Goal: Information Seeking & Learning: Find specific fact

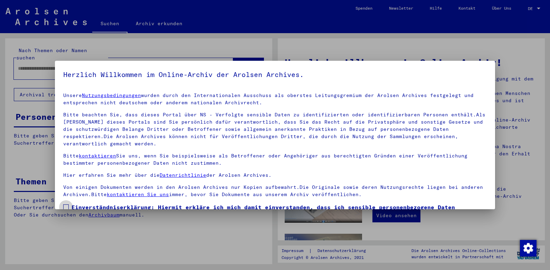
click at [64, 207] on span at bounding box center [66, 208] width 6 height 6
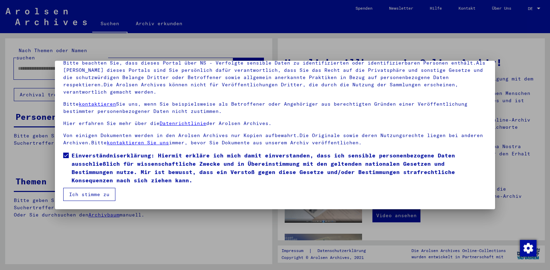
click at [90, 193] on button "Ich stimme zu" at bounding box center [89, 194] width 52 height 13
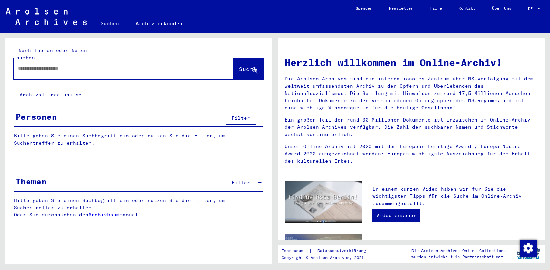
click at [57, 65] on input "text" at bounding box center [115, 68] width 195 height 7
type input "**********"
click at [240, 66] on span "Suche" at bounding box center [247, 69] width 17 height 7
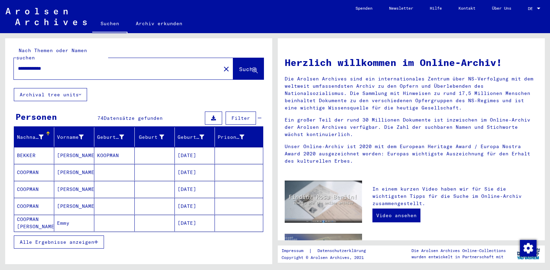
click at [88, 239] on span "Alle Ergebnisse anzeigen" at bounding box center [57, 242] width 75 height 6
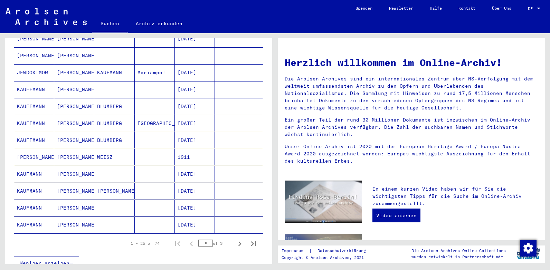
scroll to position [351, 0]
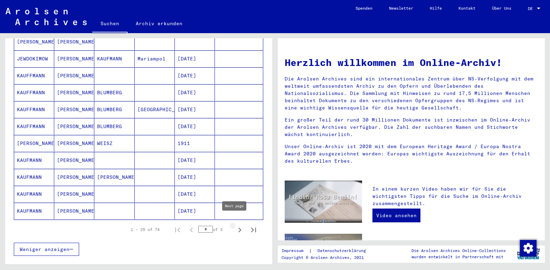
click at [239, 228] on icon "Next page" at bounding box center [240, 230] width 3 height 5
type input "*"
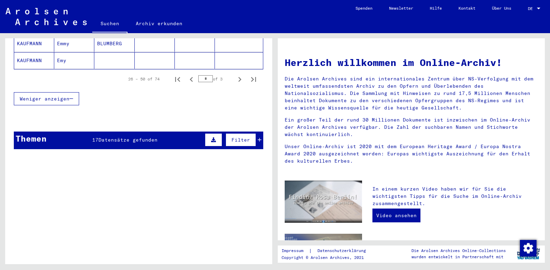
scroll to position [503, 0]
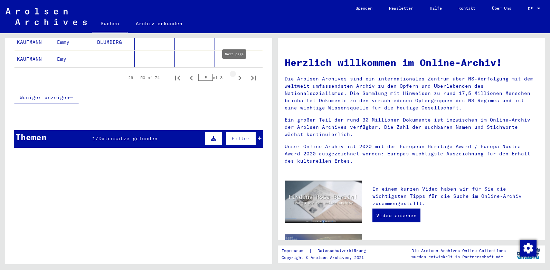
click at [239, 76] on icon "Next page" at bounding box center [240, 78] width 3 height 5
type input "*"
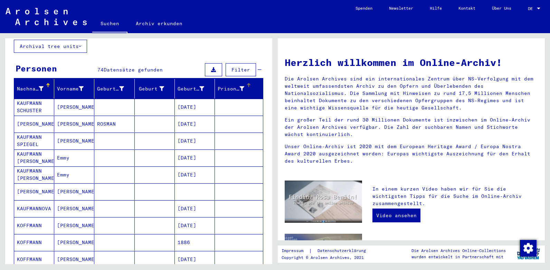
scroll to position [47, 0]
